Goal: Task Accomplishment & Management: Manage account settings

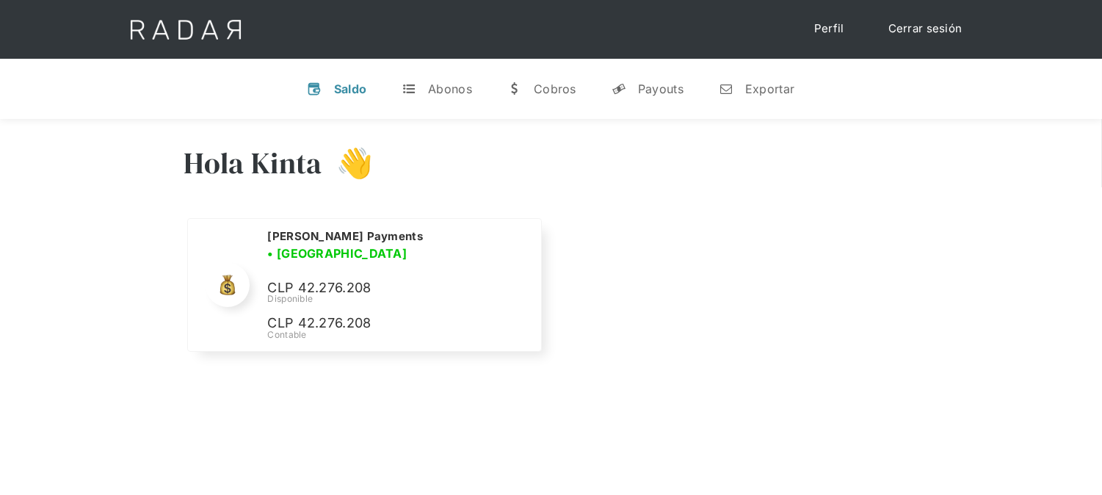
click at [911, 34] on link "Cerrar sesión" at bounding box center [926, 29] width 104 height 29
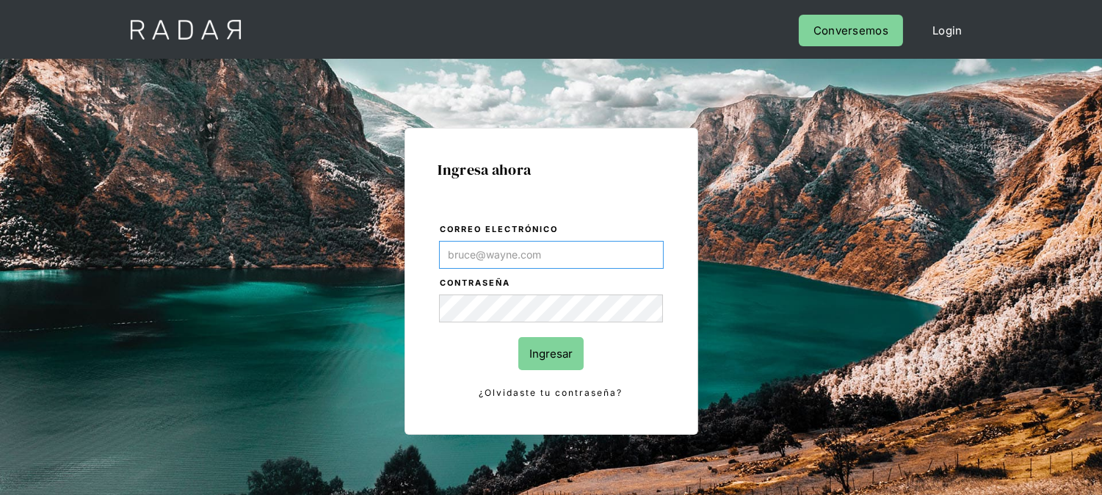
type input "[EMAIL_ADDRESS][DOMAIN_NAME]"
click at [558, 350] on input "Ingresar" at bounding box center [550, 353] width 65 height 33
